Goal: Information Seeking & Learning: Learn about a topic

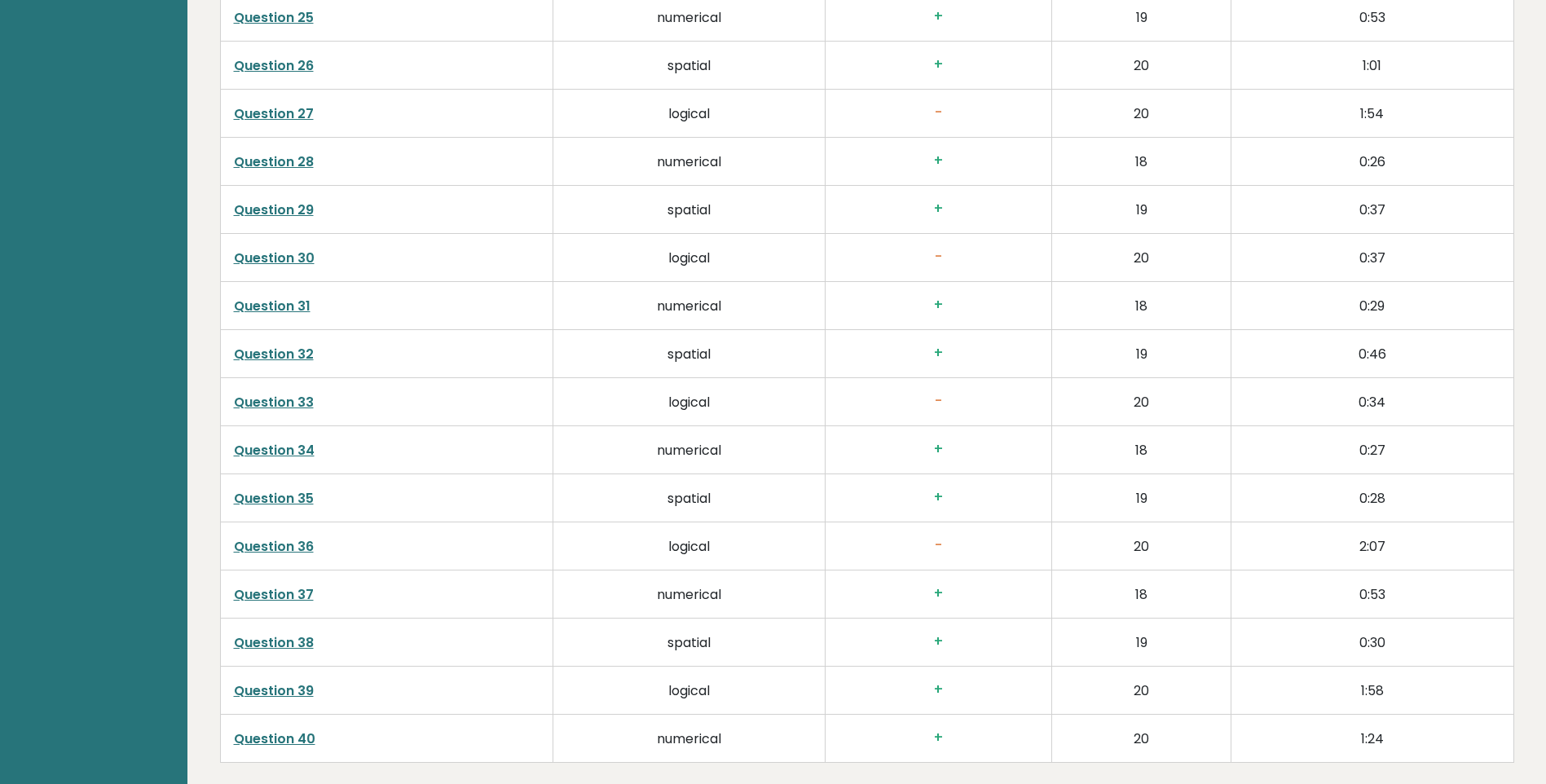
scroll to position [3904, 0]
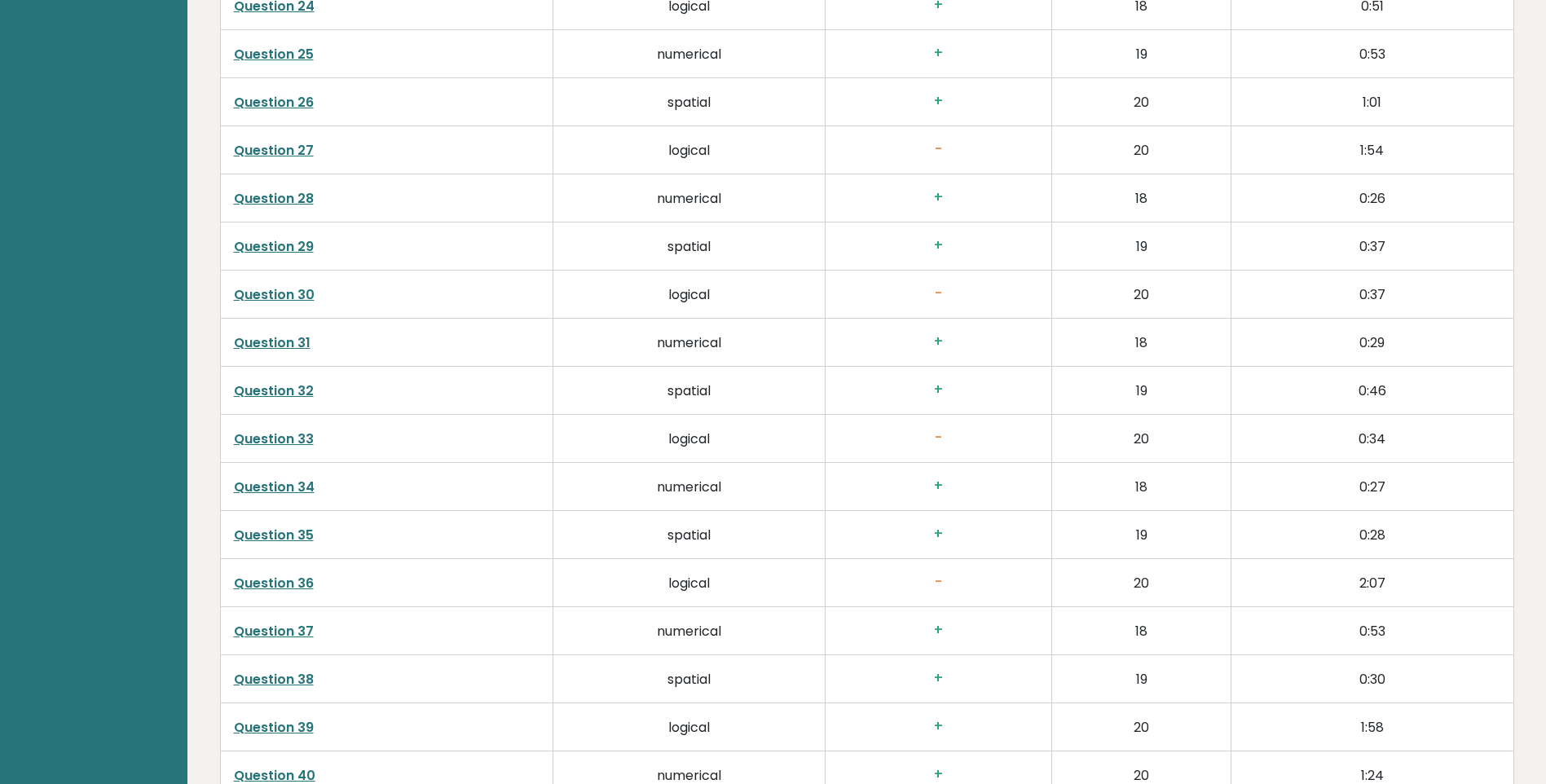
drag, startPoint x: 313, startPoint y: 294, endPoint x: 290, endPoint y: 293, distance: 23.0
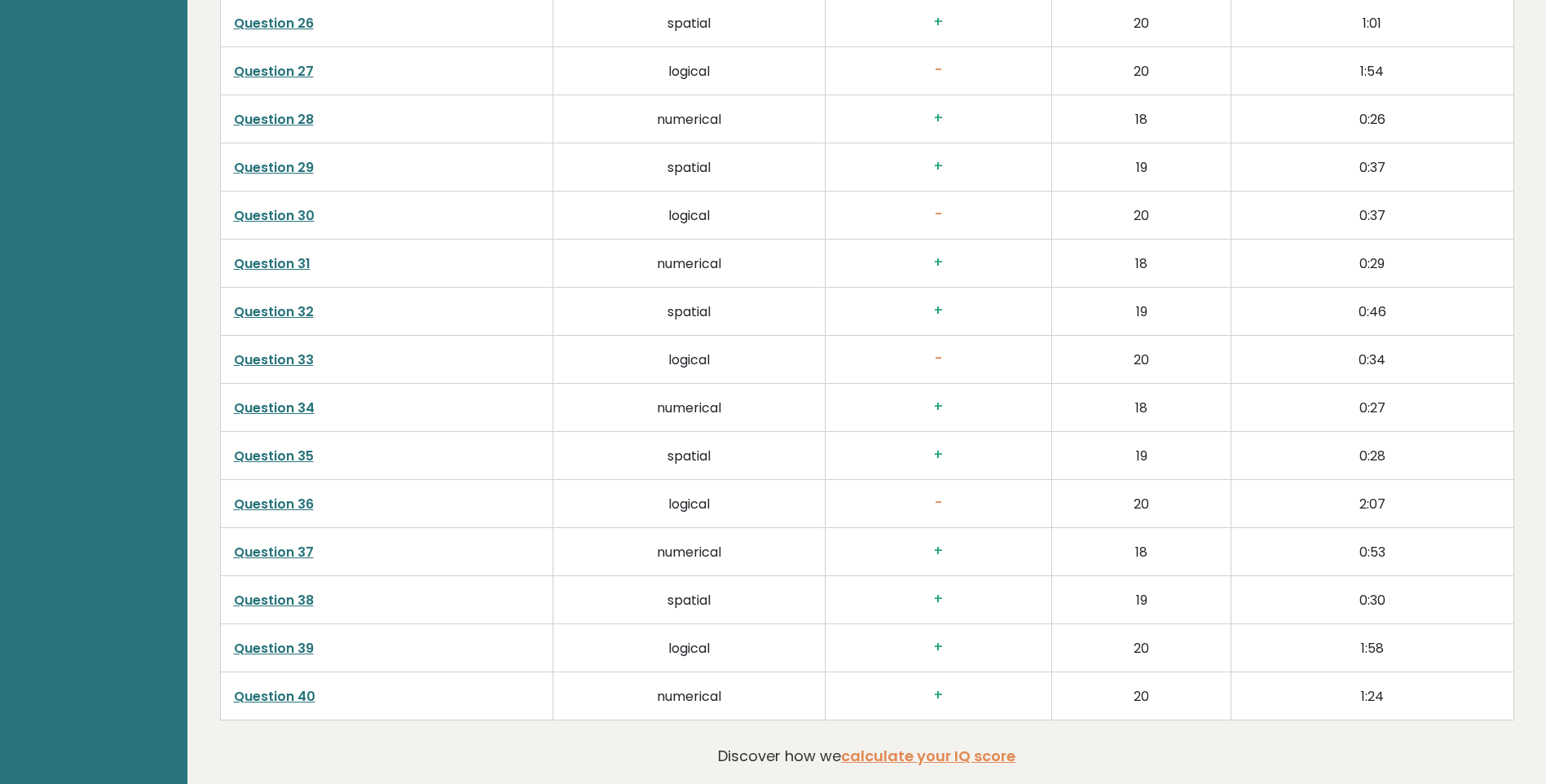
scroll to position [3985, 0]
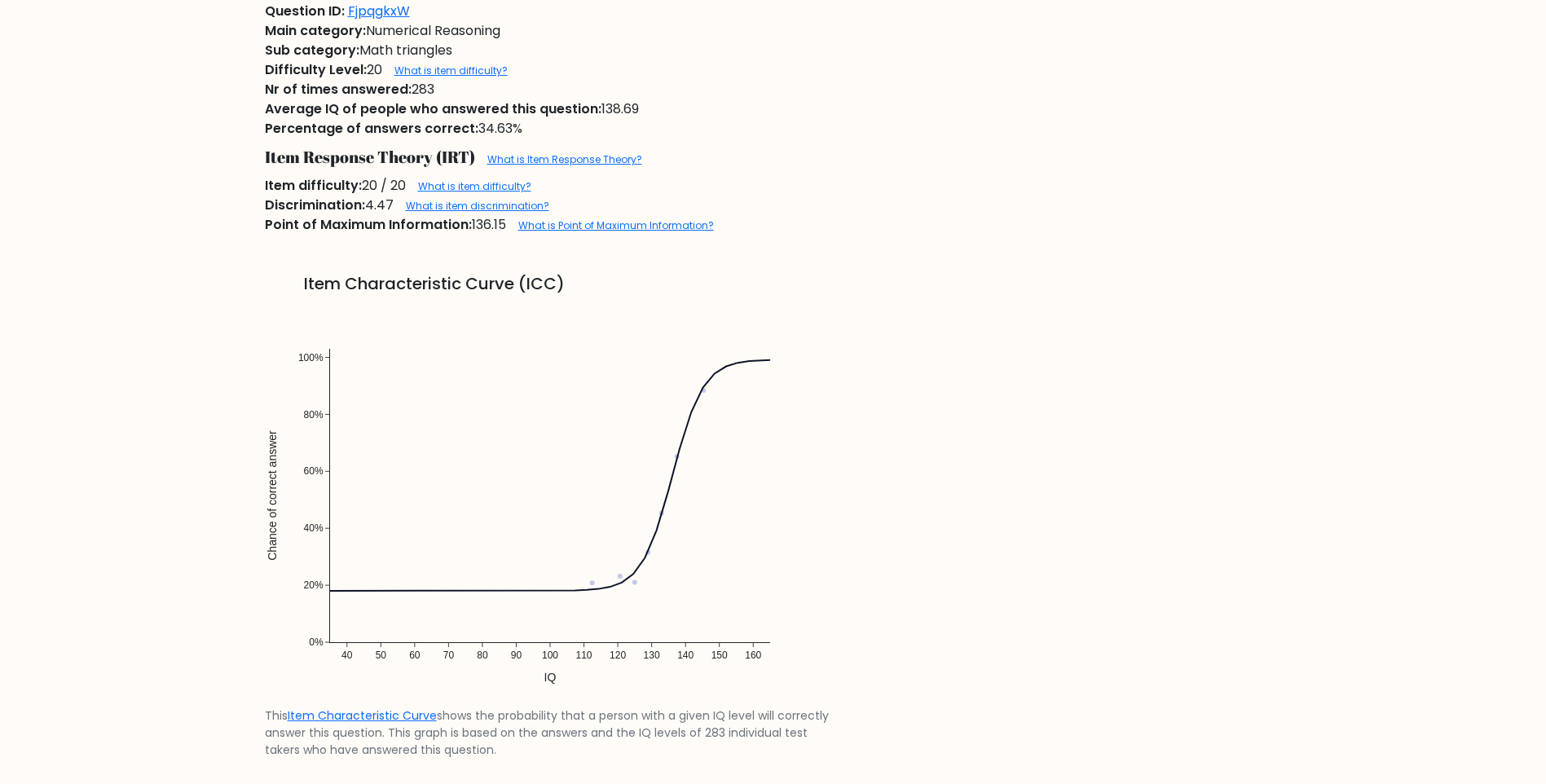
scroll to position [1060, 0]
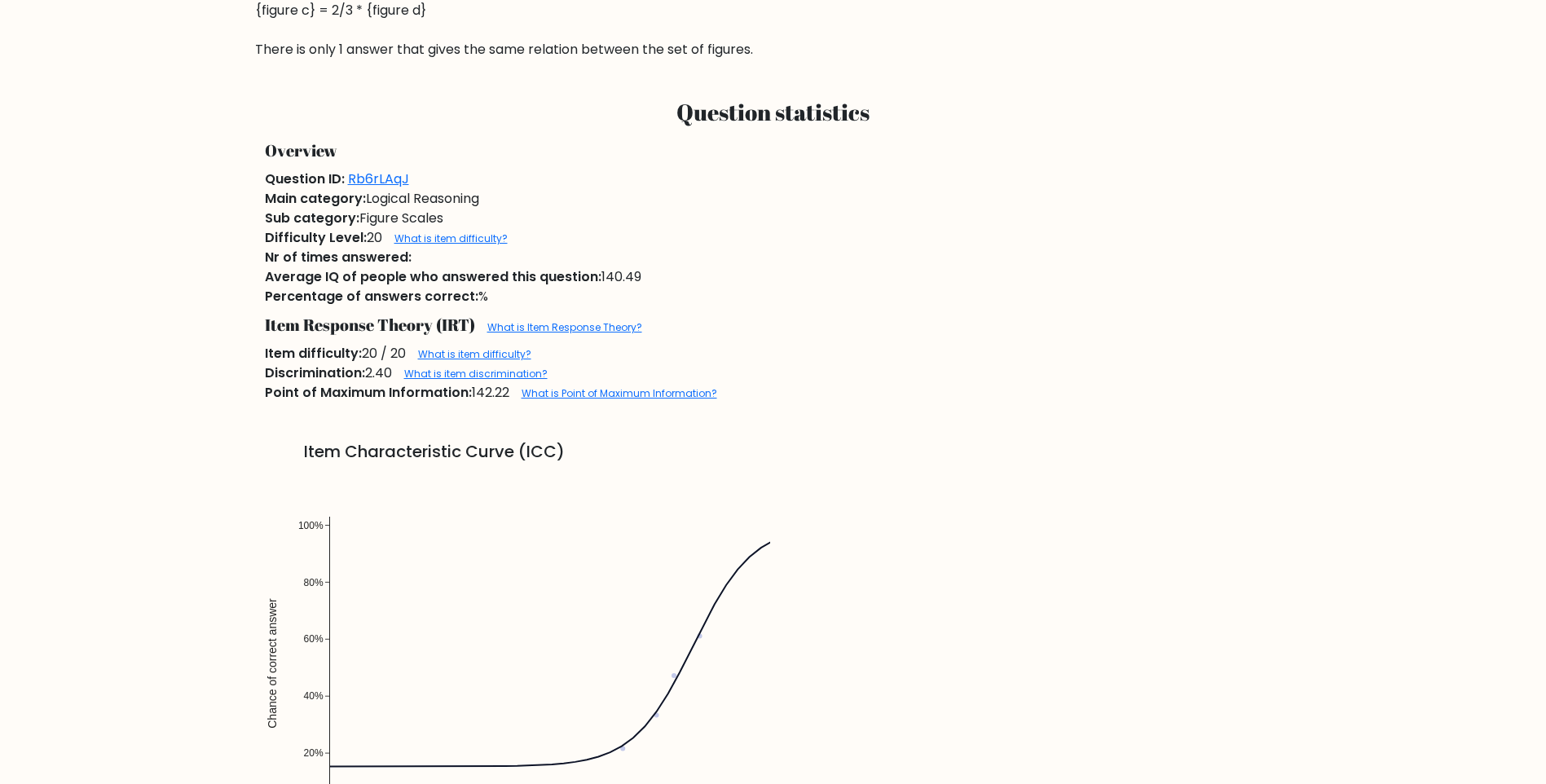
scroll to position [978, 0]
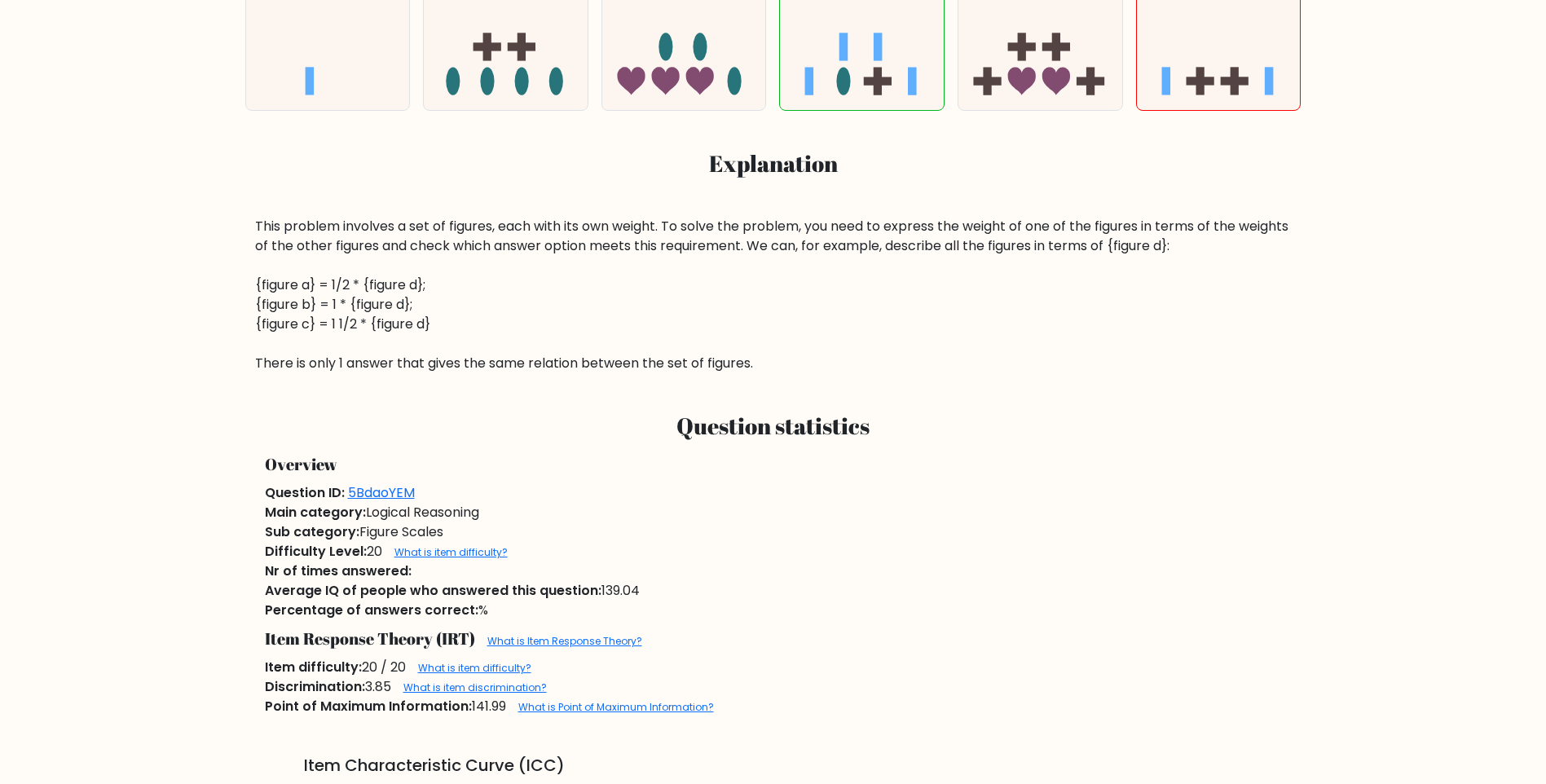
scroll to position [733, 0]
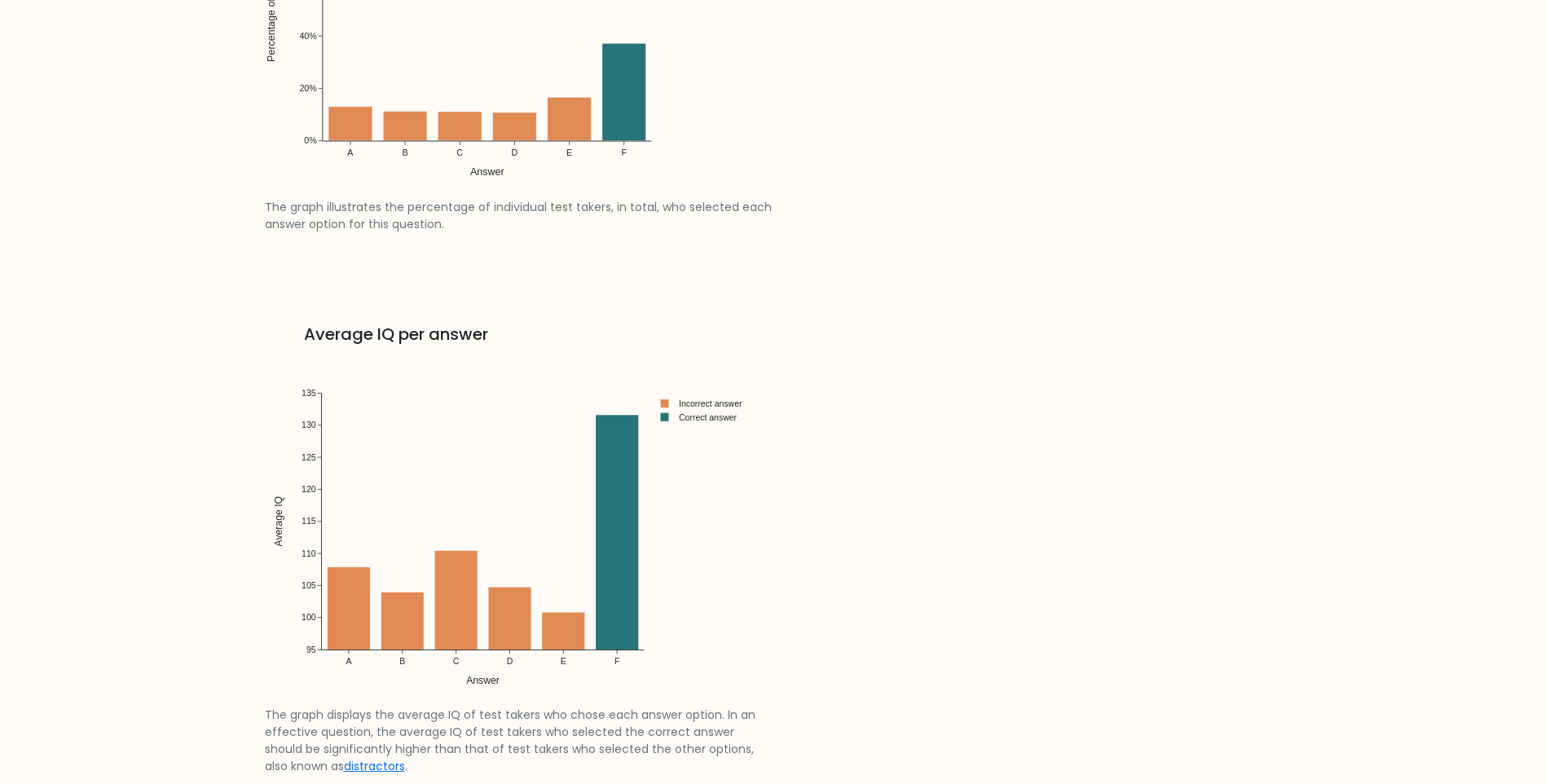
scroll to position [2444, 0]
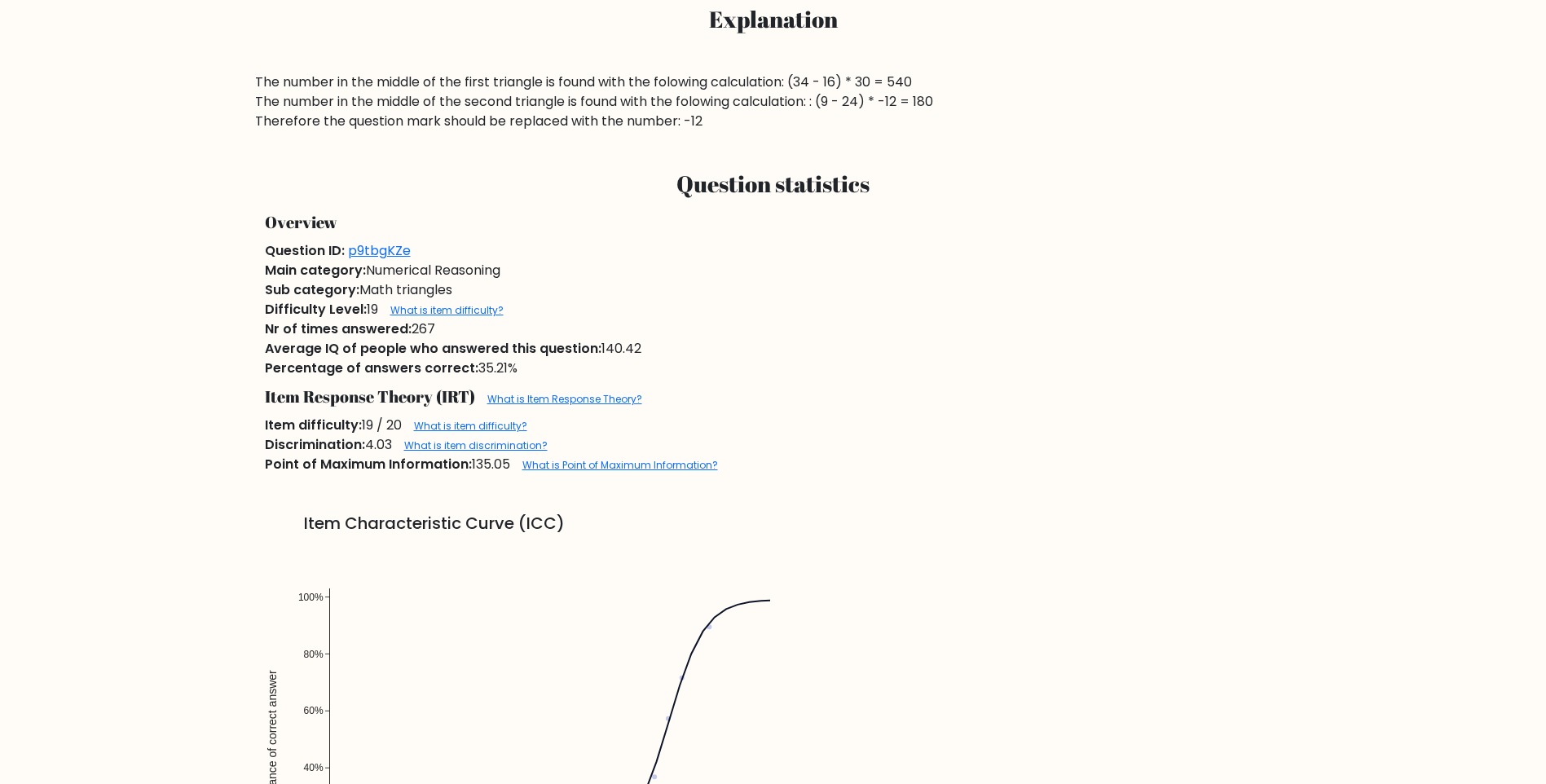
scroll to position [978, 0]
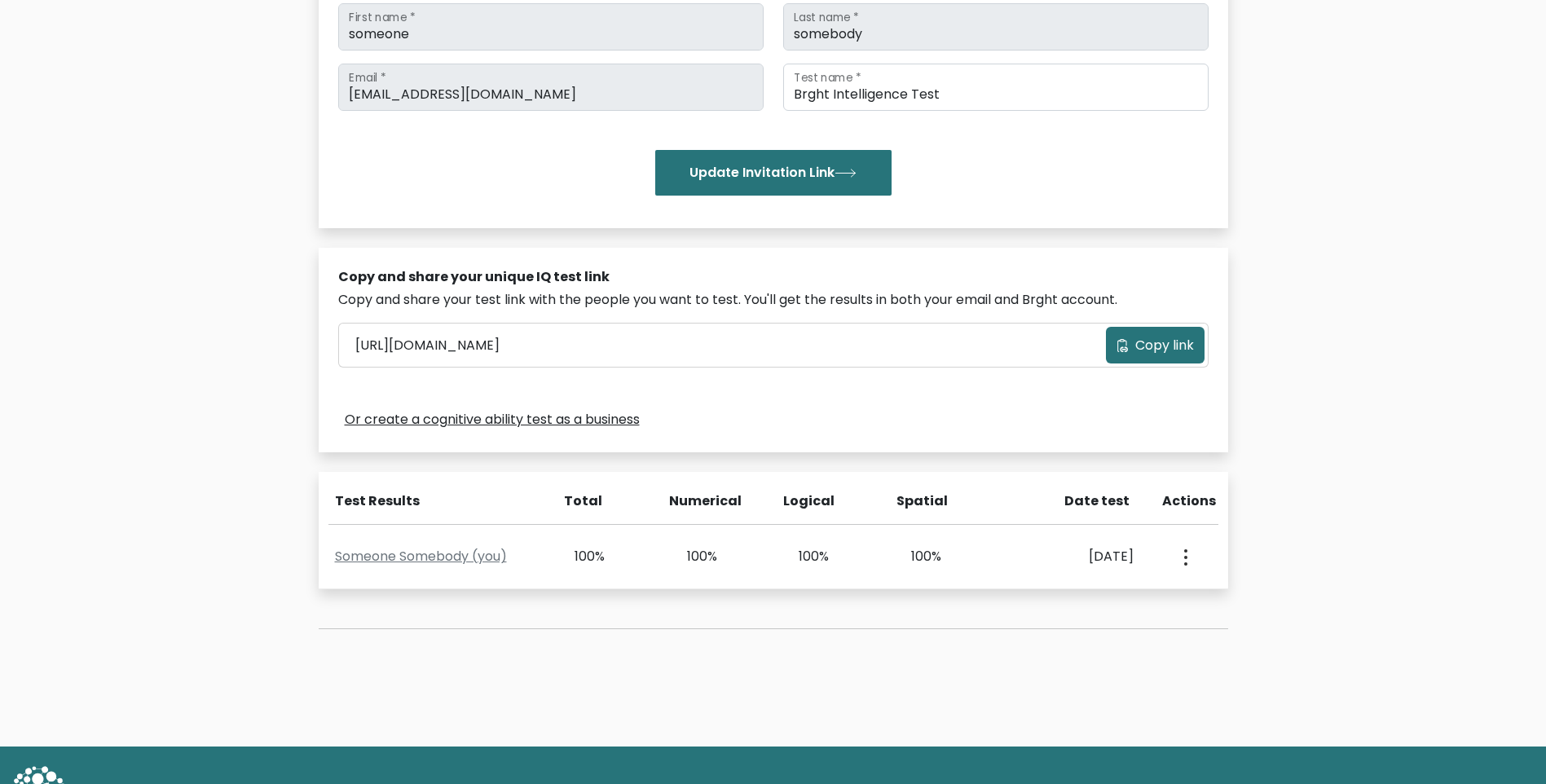
scroll to position [326, 0]
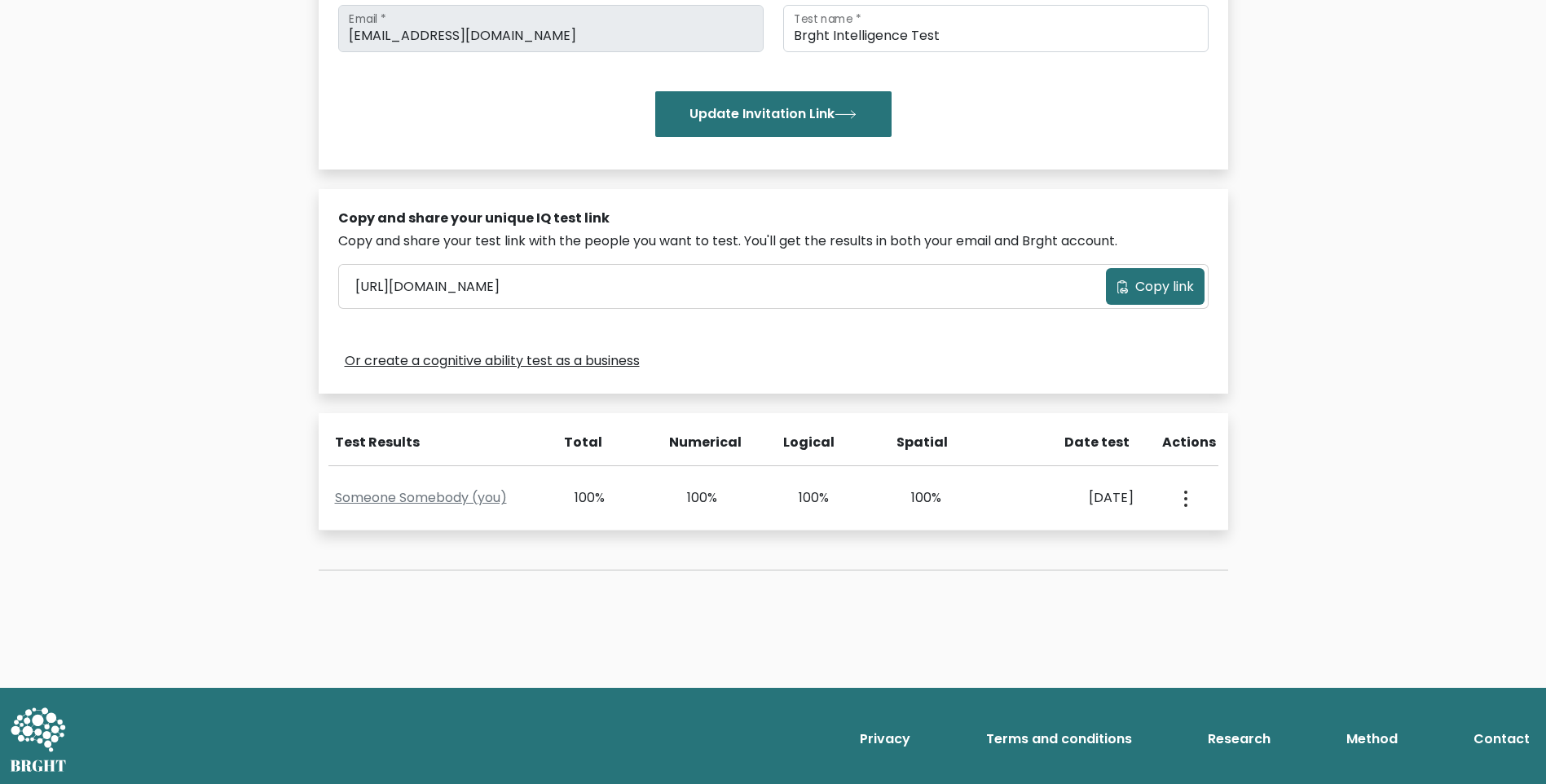
click at [381, 762] on div "Privacy Terms and conditions Research Method Contact" at bounding box center [773, 739] width 1546 height 73
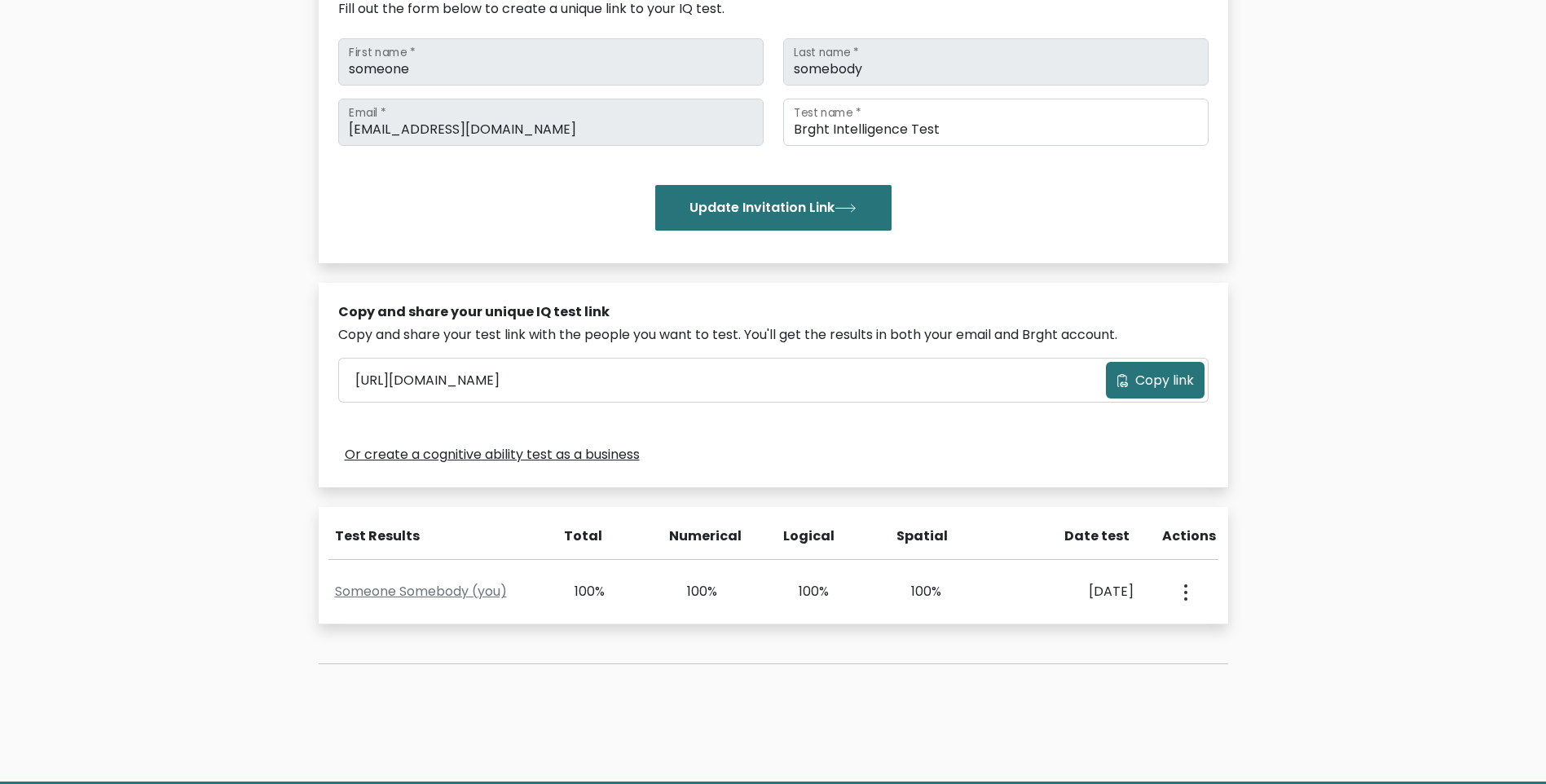
scroll to position [0, 0]
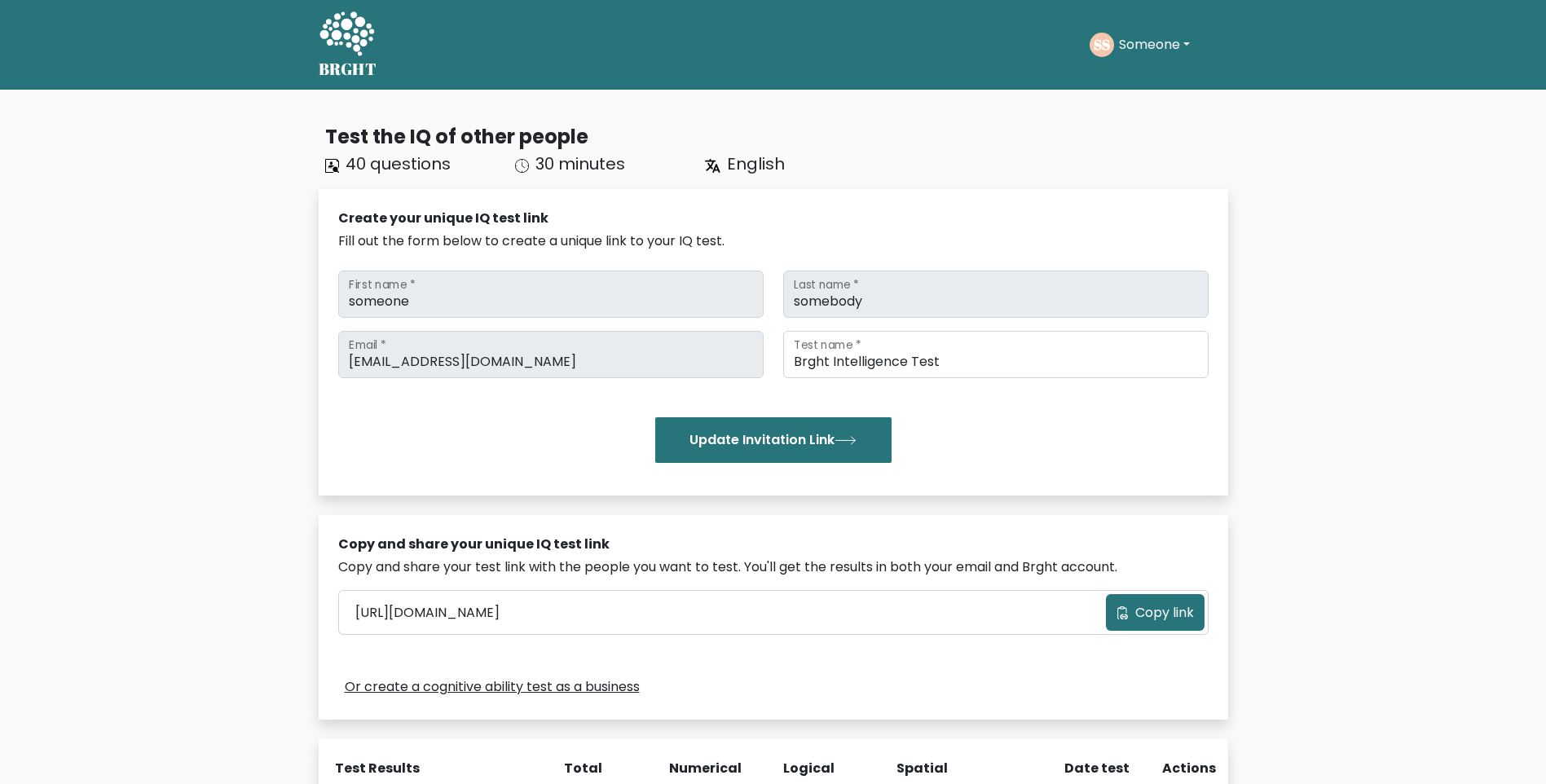
click at [750, 164] on span "English" at bounding box center [756, 163] width 58 height 22
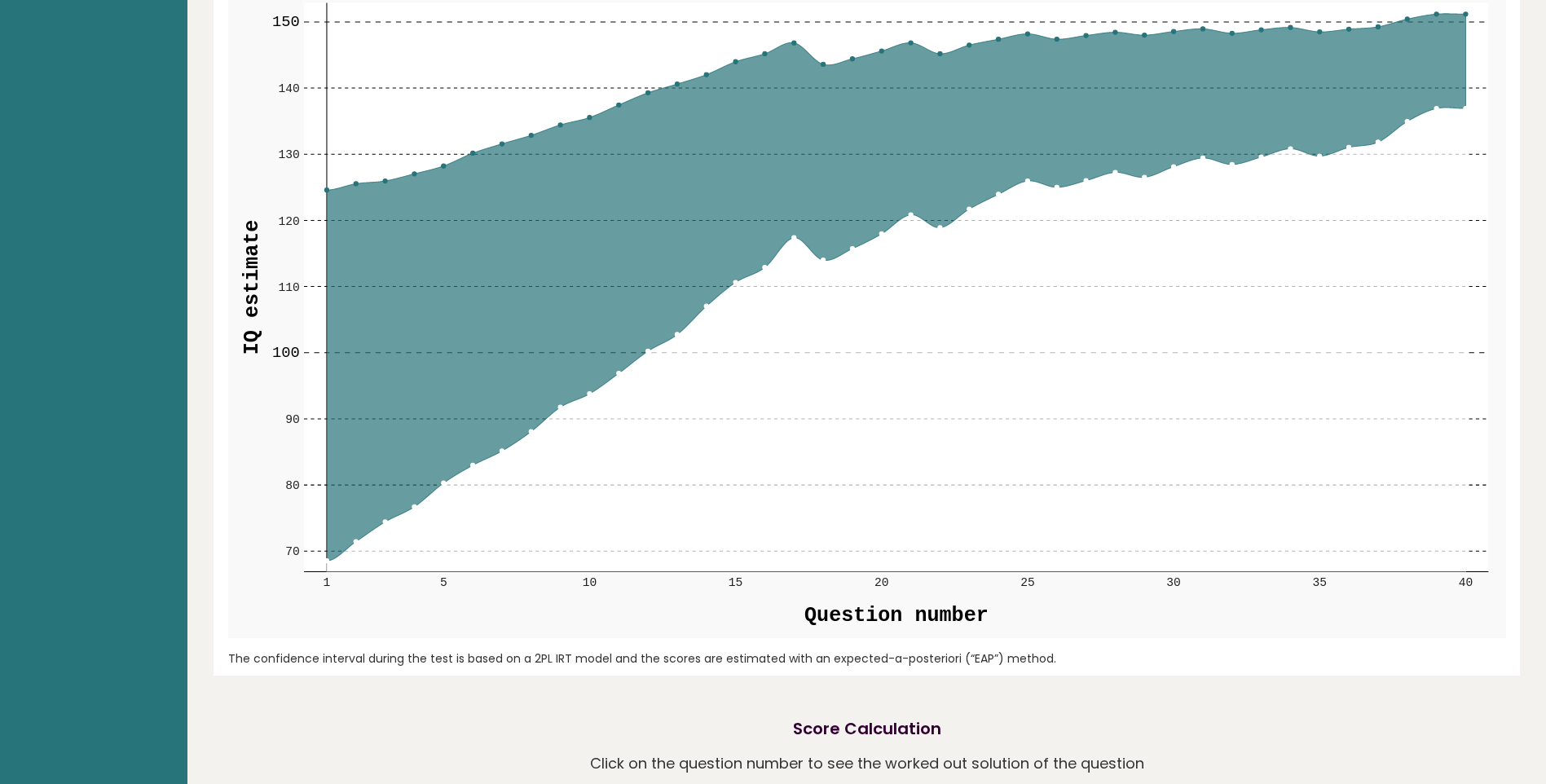
scroll to position [1940, 0]
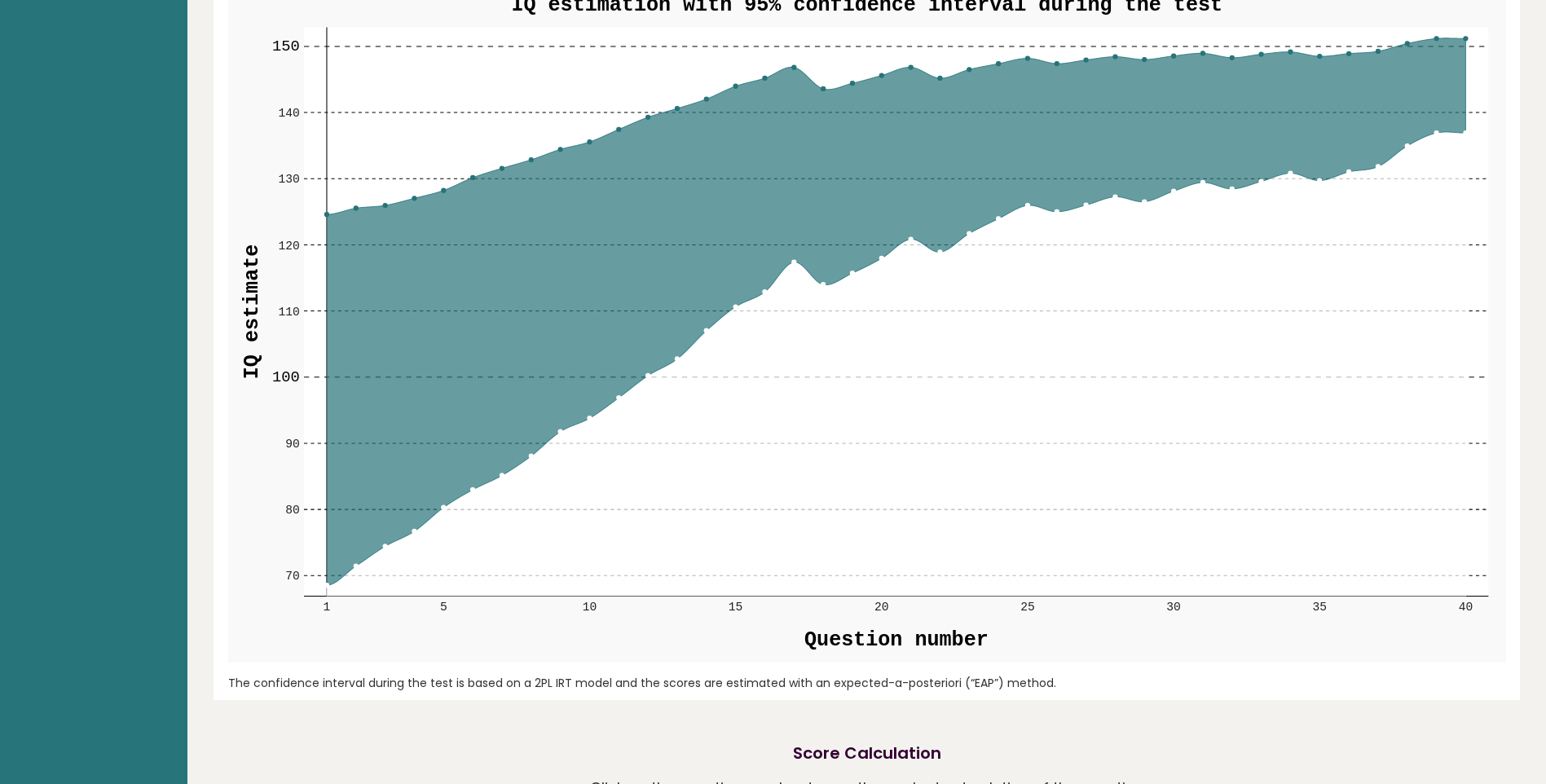
click at [1074, 269] on icon at bounding box center [896, 364] width 1140 height 464
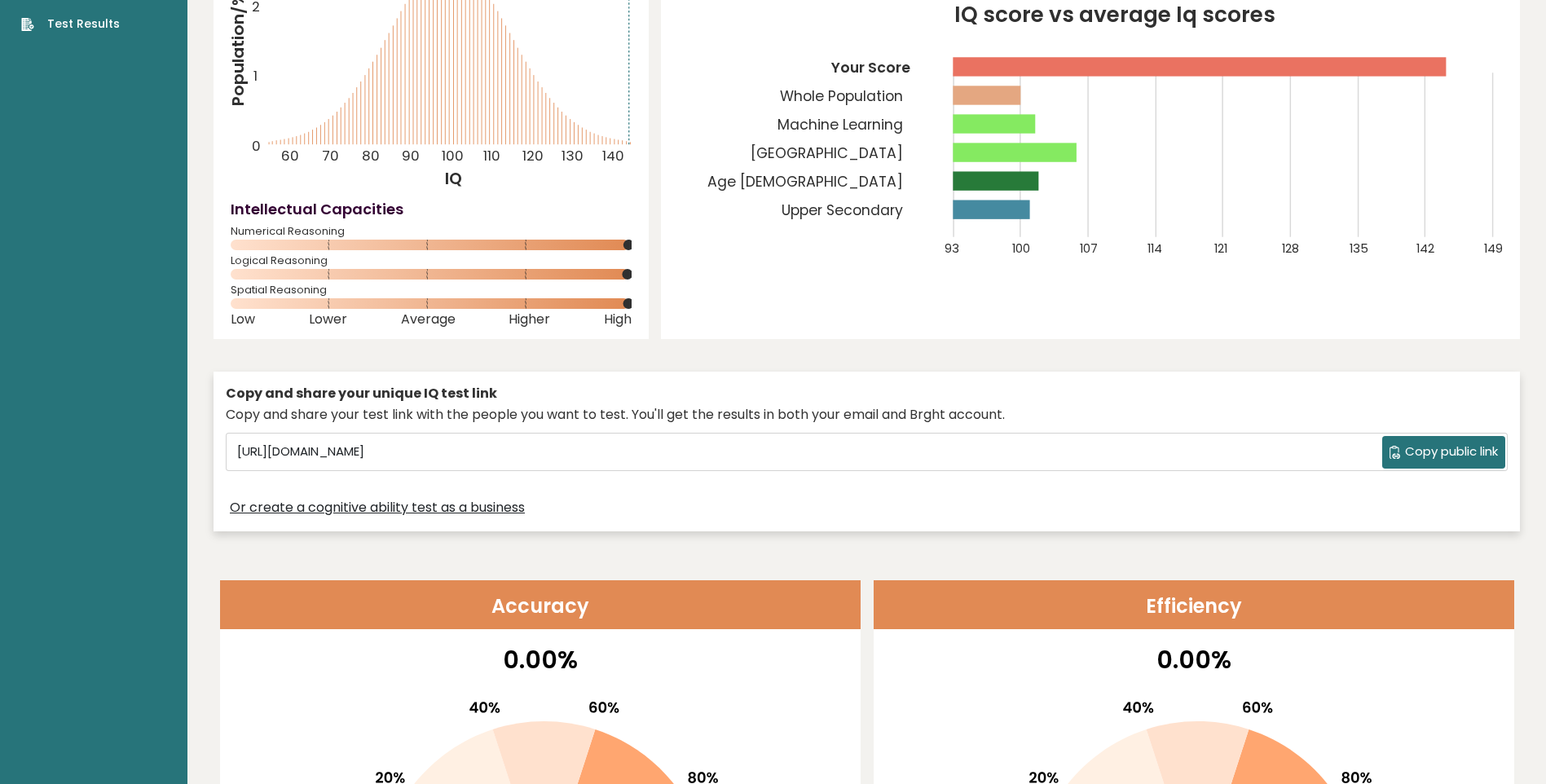
scroll to position [0, 0]
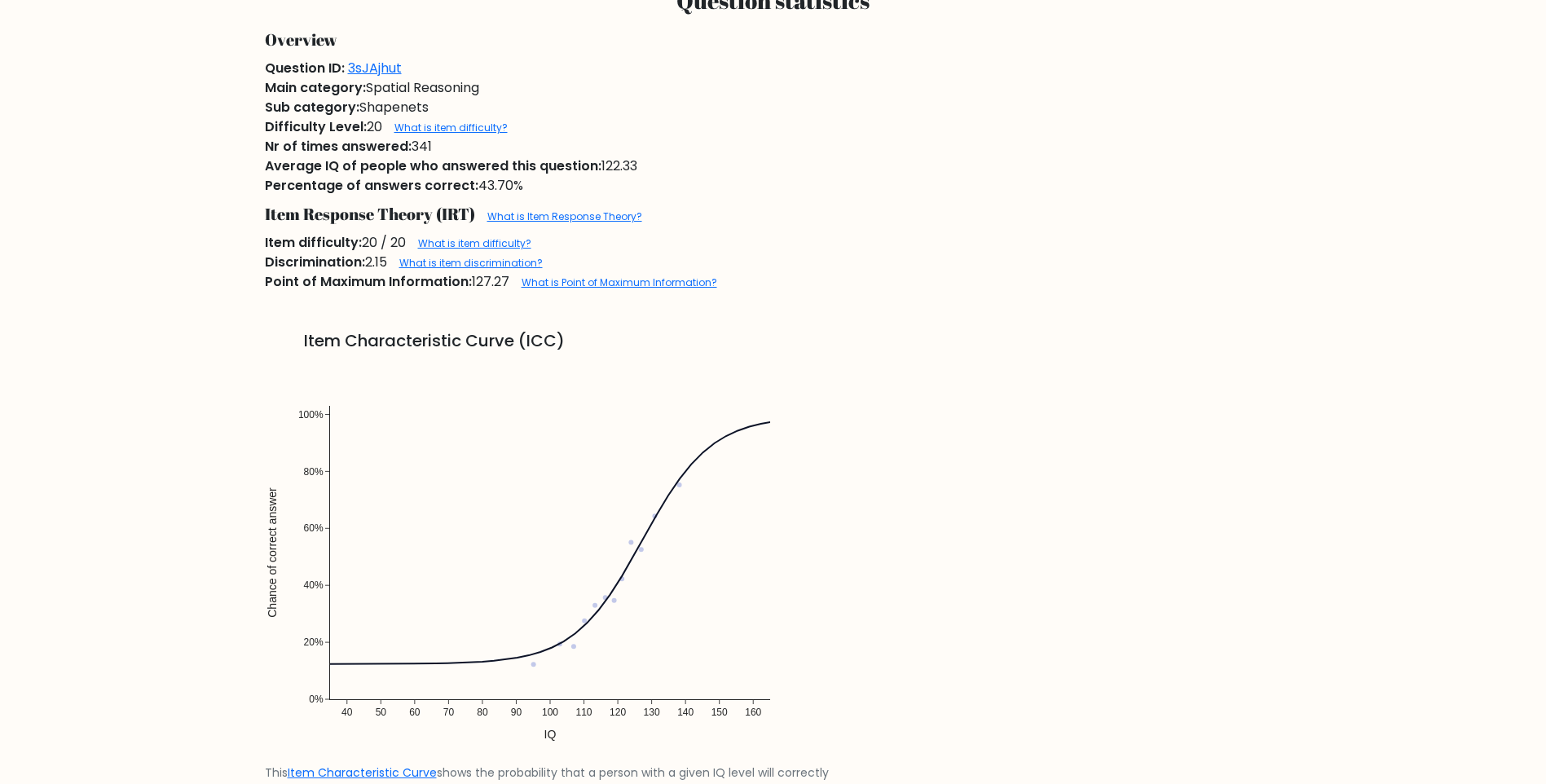
scroll to position [1222, 0]
